Goal: Information Seeking & Learning: Learn about a topic

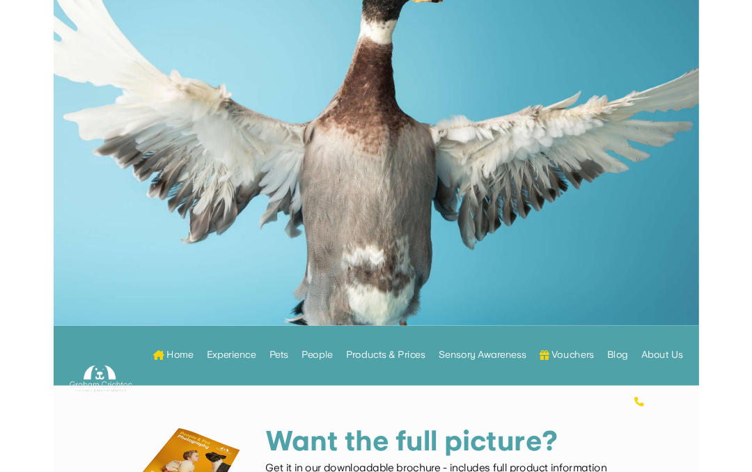
scroll to position [176, 0]
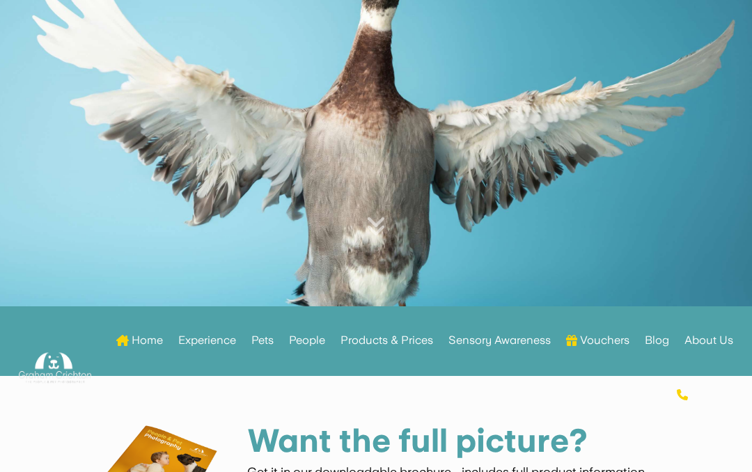
click at [39, 89] on div at bounding box center [376, 103] width 752 height 405
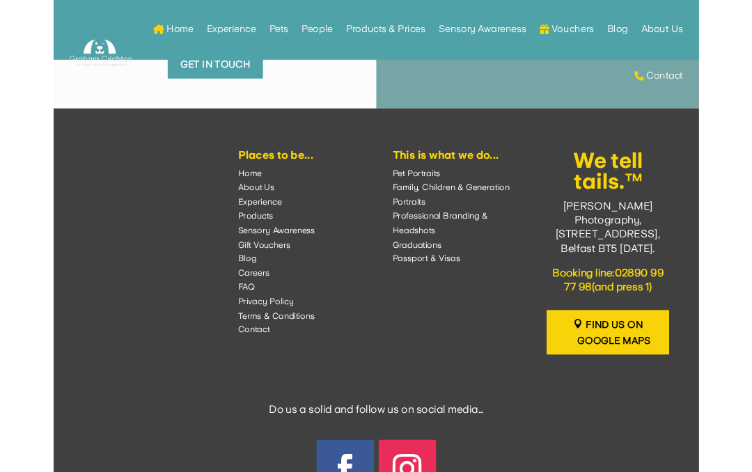
scroll to position [7139, 0]
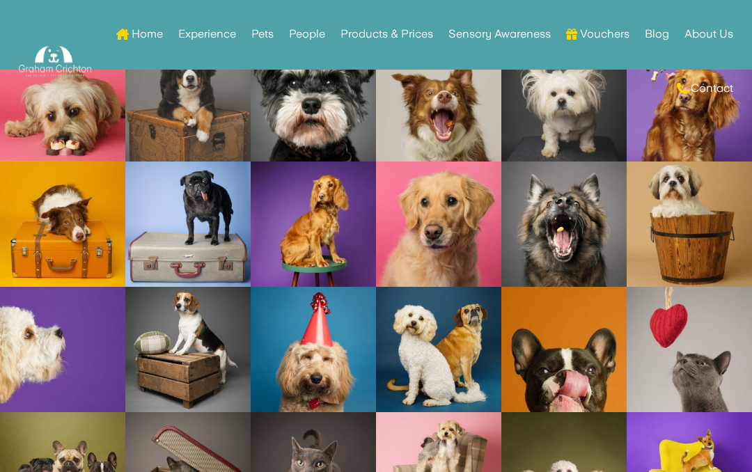
click at [36, 37] on div at bounding box center [65, 61] width 93 height 109
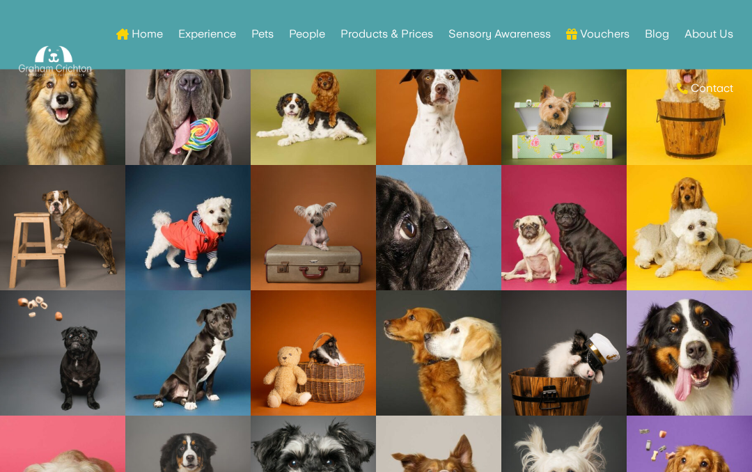
scroll to position [4102, 0]
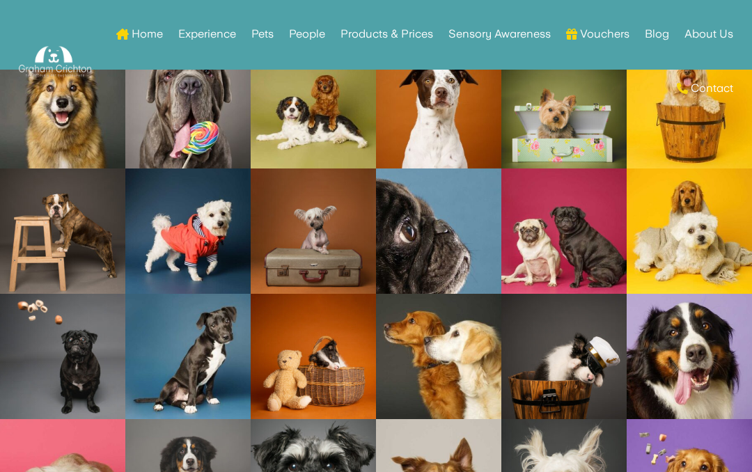
click at [611, 234] on link "Open image in lightbox" at bounding box center [564, 231] width 125 height 125
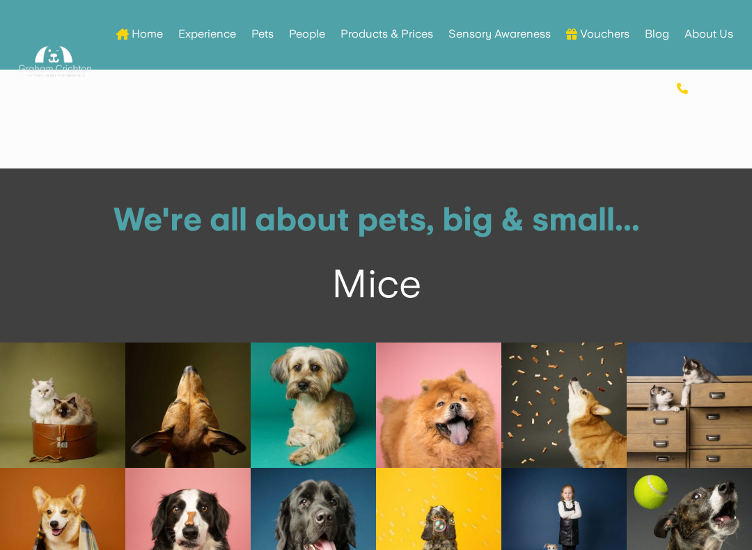
scroll to position [3498, 0]
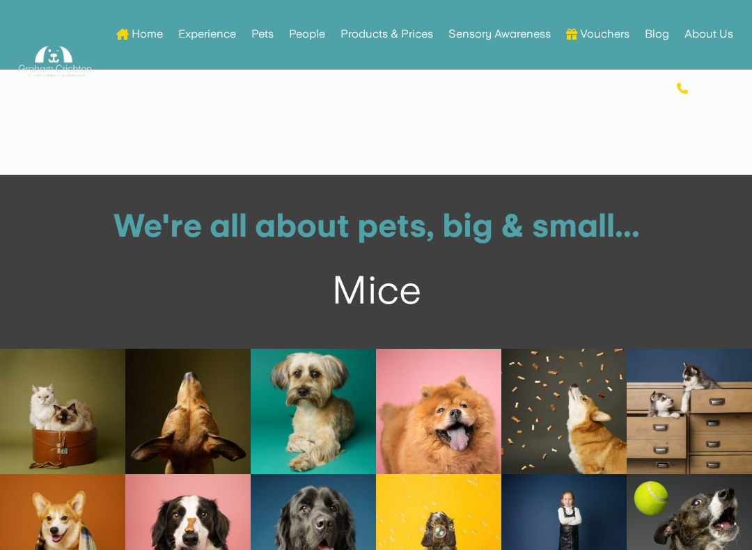
click at [411, 265] on div "Mice" at bounding box center [376, 289] width 683 height 49
click at [396, 265] on div "Hedgehogs" at bounding box center [376, 289] width 683 height 49
click at [435, 268] on div "Canarys" at bounding box center [376, 289] width 683 height 49
click at [417, 265] on div "Hamsters" at bounding box center [376, 289] width 683 height 49
click at [417, 265] on div "Parakeets" at bounding box center [376, 289] width 683 height 49
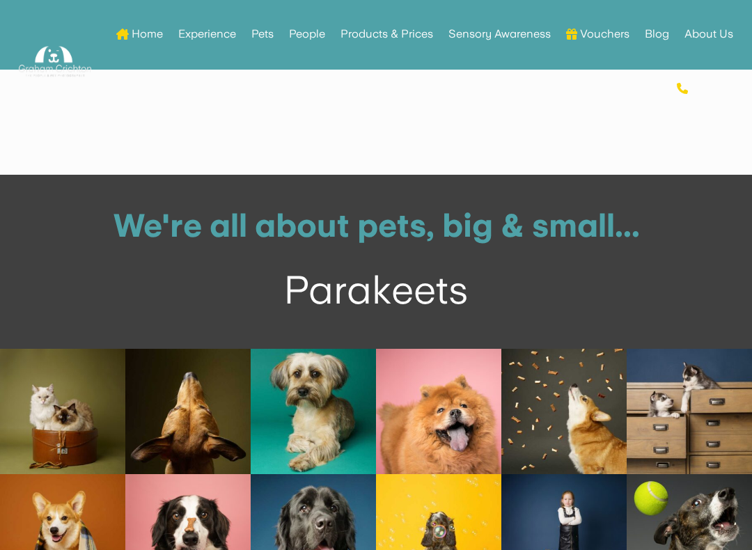
click at [426, 265] on div "Parakeets" at bounding box center [376, 289] width 683 height 49
click at [425, 265] on div "Parakeets" at bounding box center [376, 289] width 683 height 49
click at [432, 265] on div "Parakeets" at bounding box center [376, 289] width 683 height 49
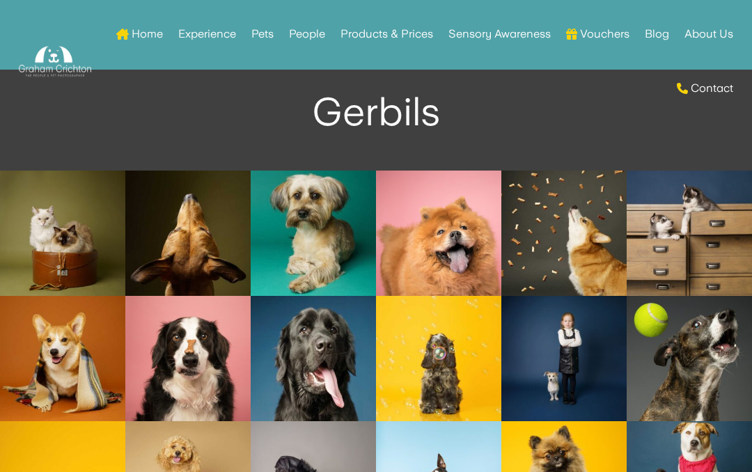
scroll to position [3596, 0]
